Goal: Navigation & Orientation: Find specific page/section

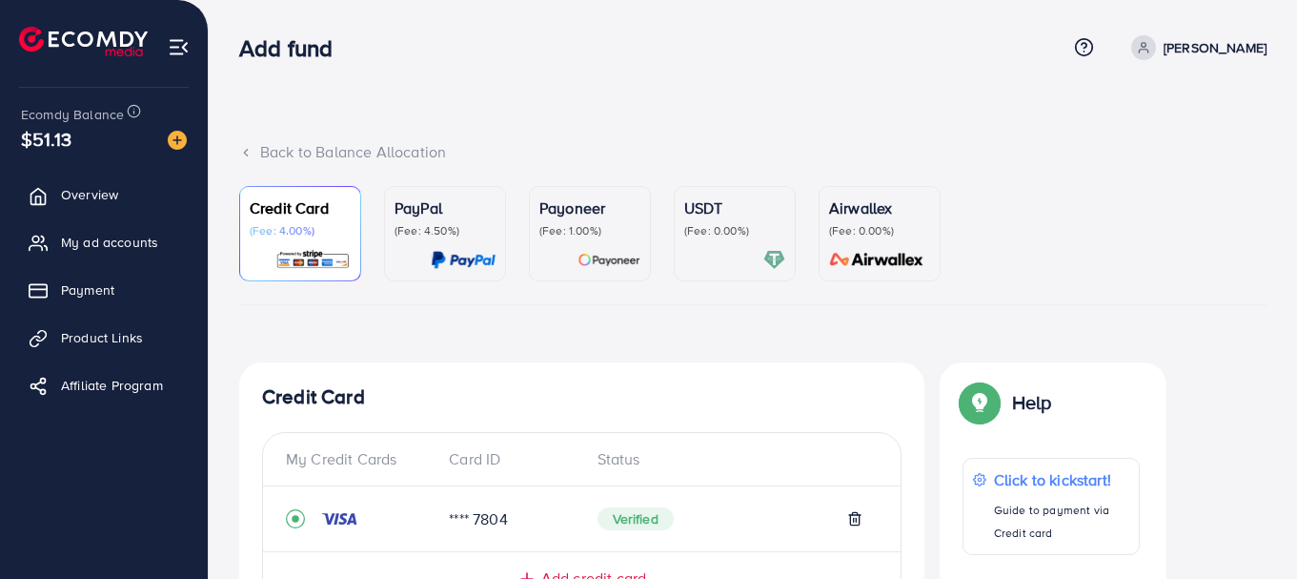
scroll to position [552, 0]
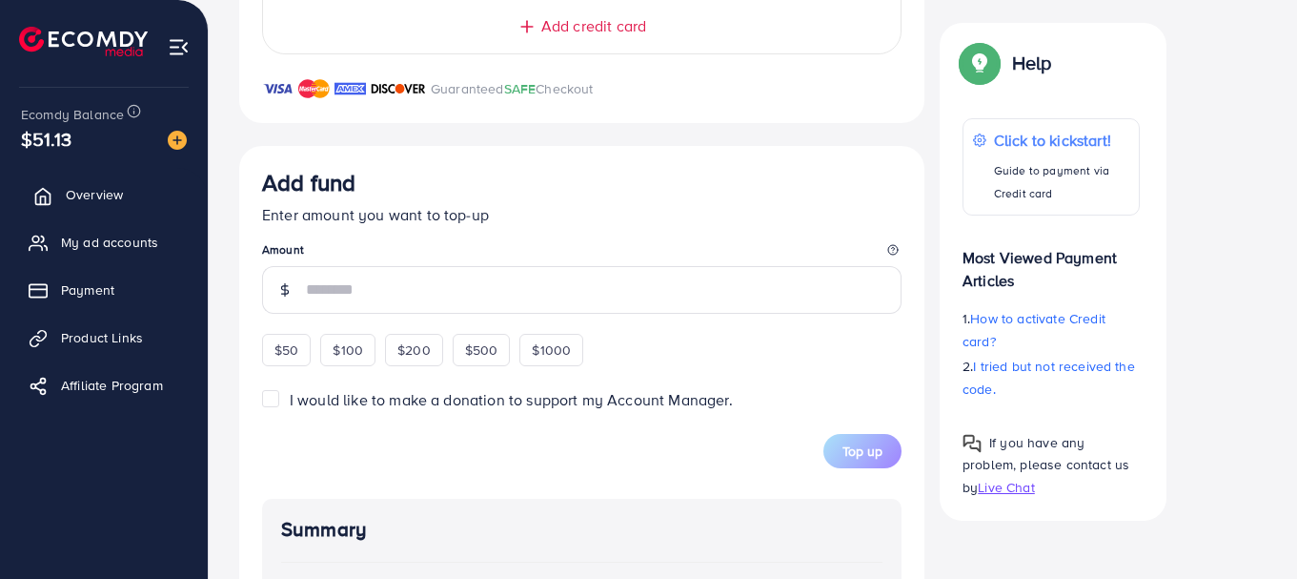
click at [92, 186] on span "Overview" at bounding box center [94, 194] width 57 height 19
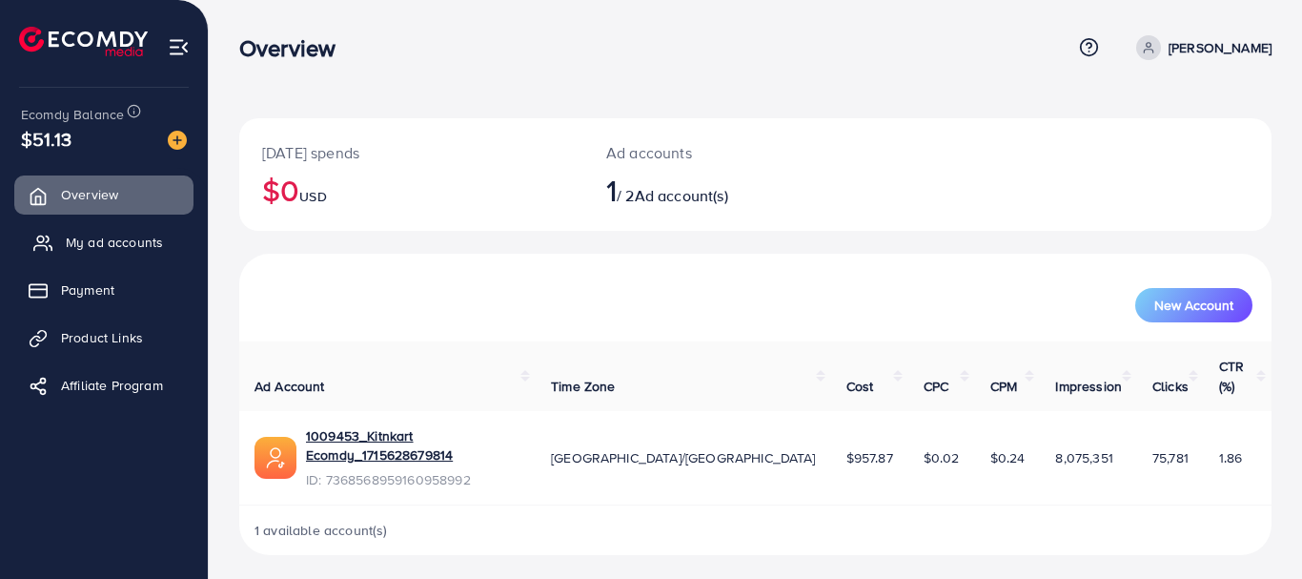
click at [88, 252] on span "My ad accounts" at bounding box center [114, 242] width 97 height 19
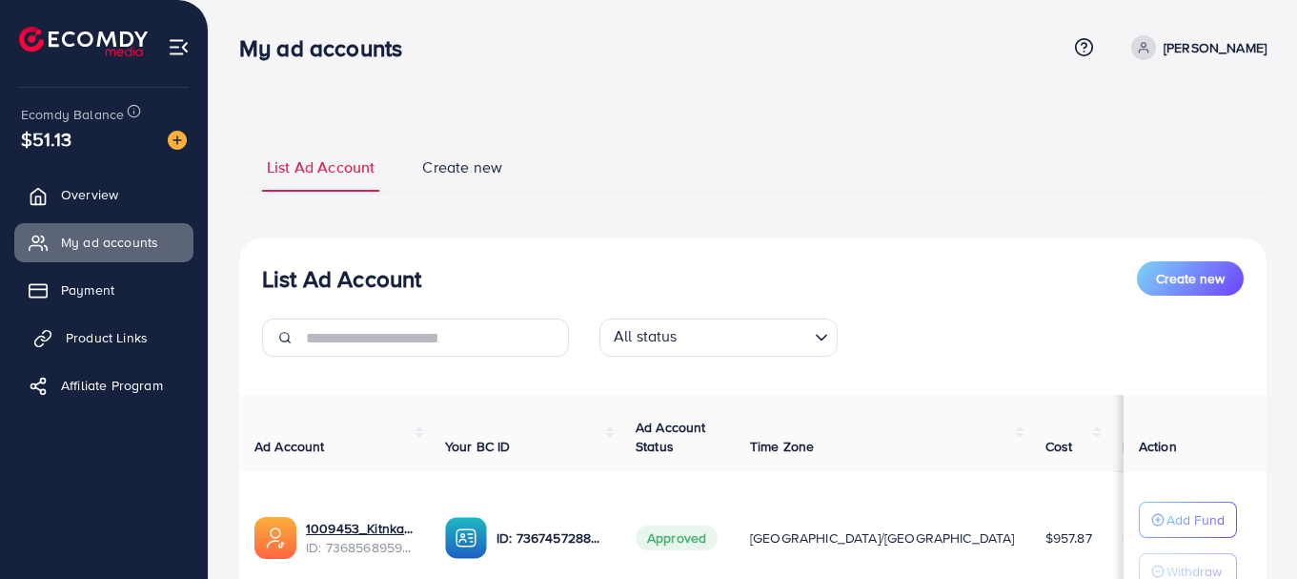
click at [118, 341] on span "Product Links" at bounding box center [107, 337] width 82 height 19
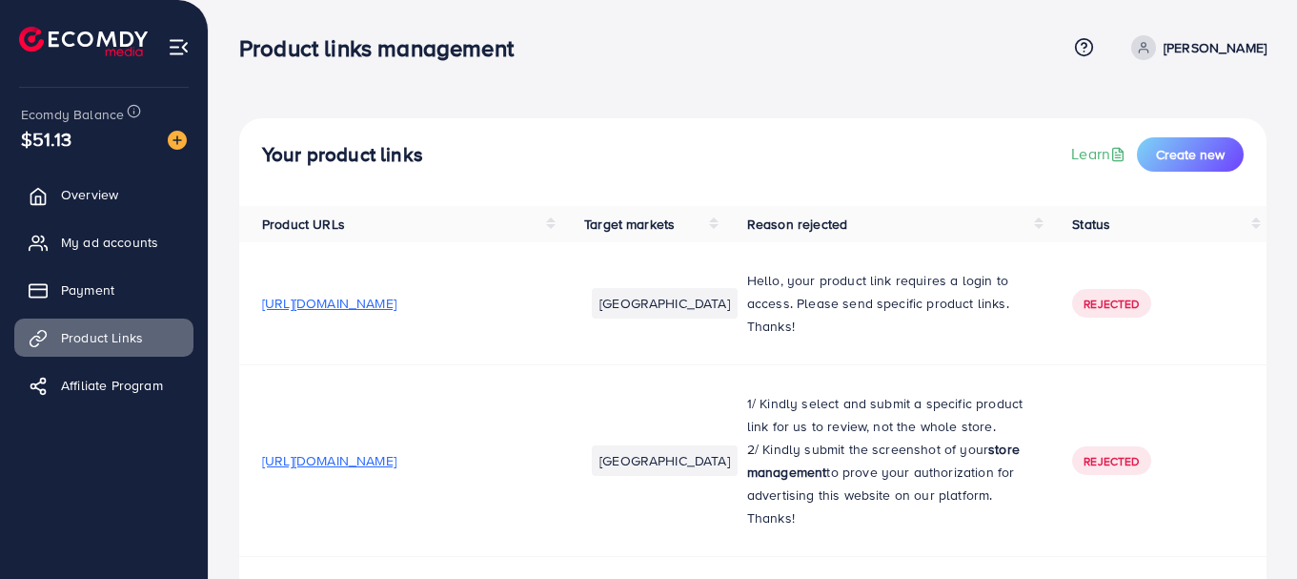
click at [631, 46] on div "Product links management" at bounding box center [652, 48] width 827 height 28
